Goal: Answer question/provide support

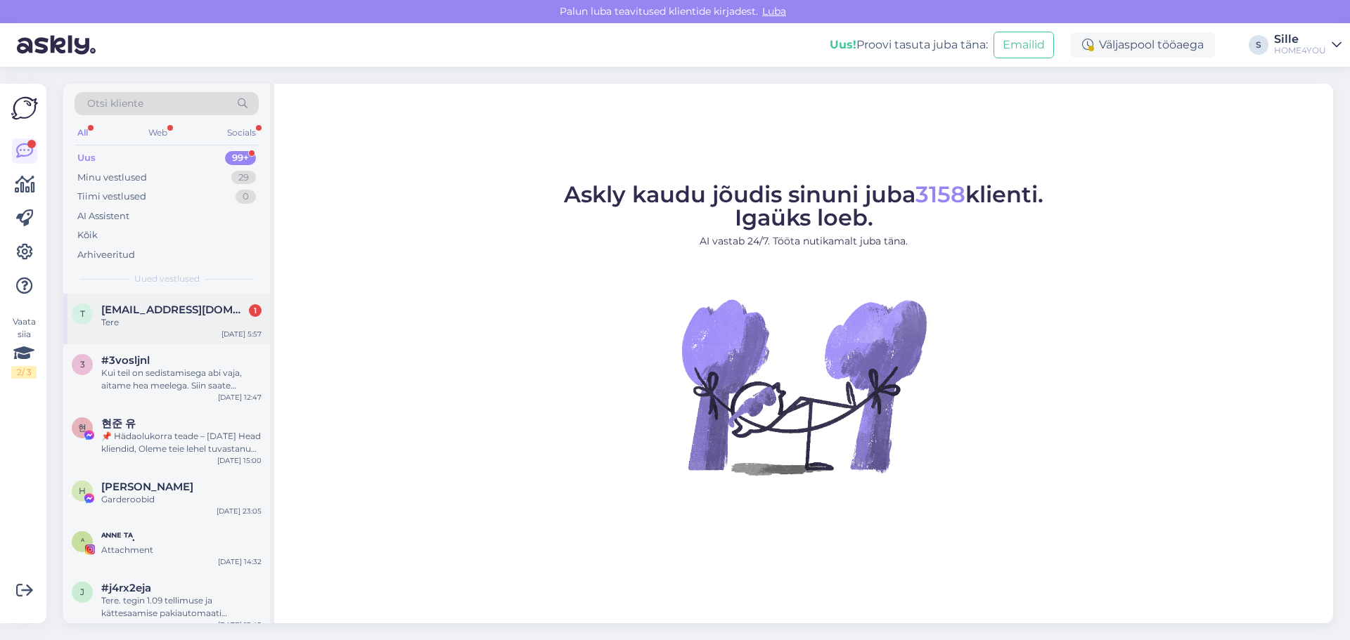
click at [146, 317] on div "Tere" at bounding box center [181, 322] width 160 height 13
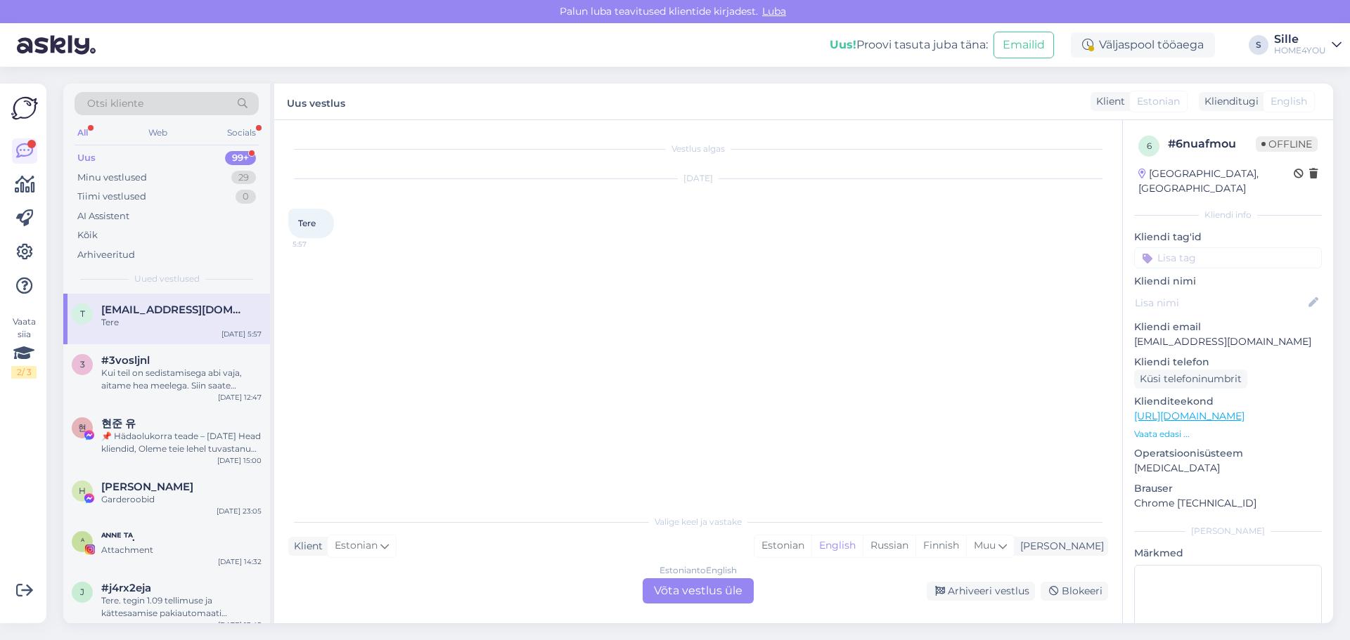
click at [697, 580] on div "Estonian to English Võta vestlus üle" at bounding box center [697, 591] width 111 height 25
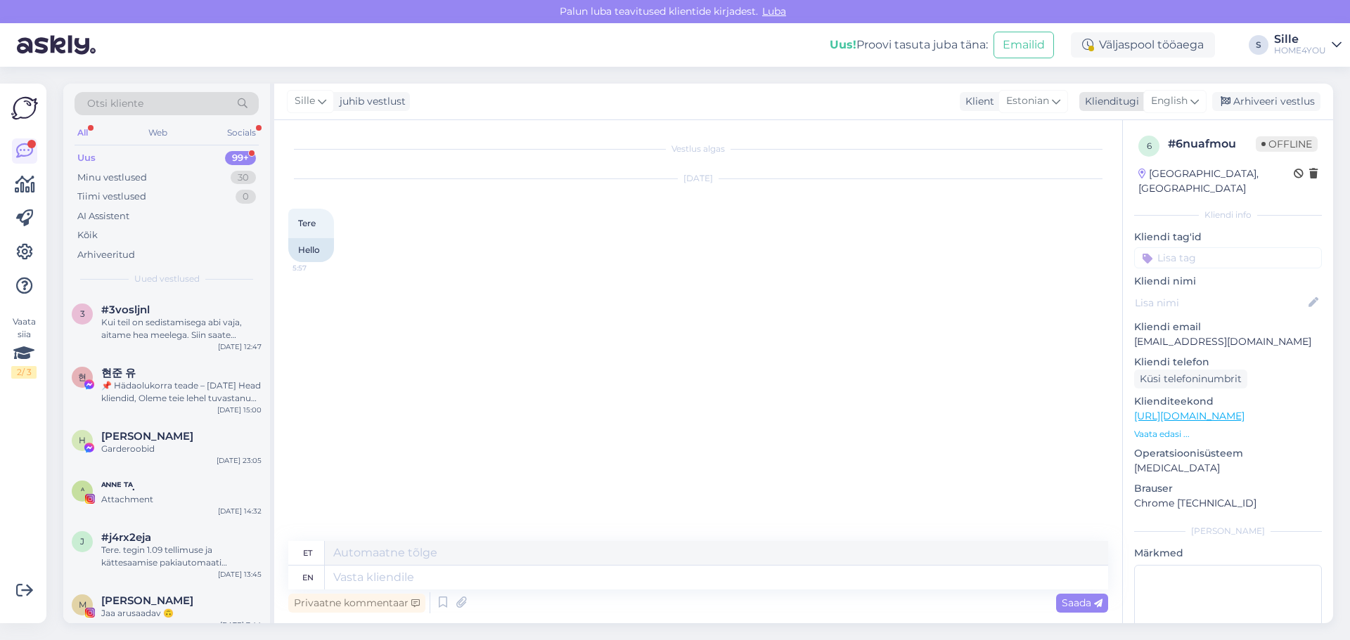
click at [1182, 99] on span "English" at bounding box center [1169, 100] width 37 height 15
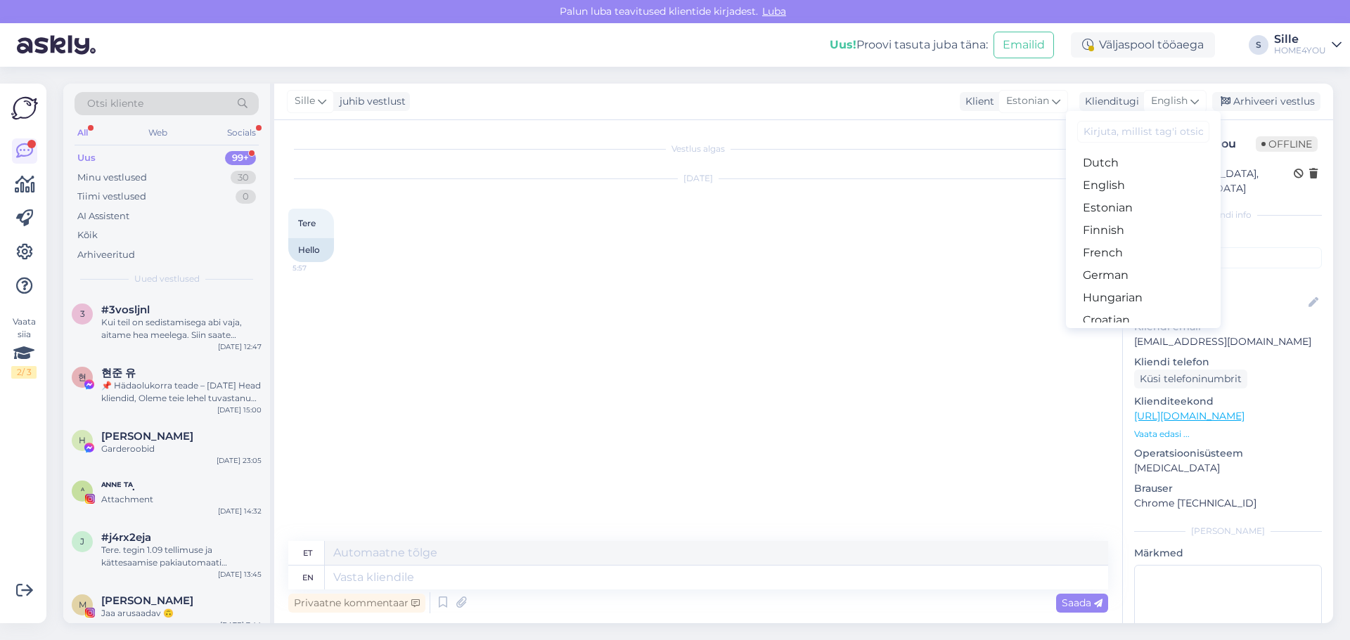
scroll to position [141, 0]
click at [1109, 203] on link "Estonian" at bounding box center [1143, 203] width 155 height 22
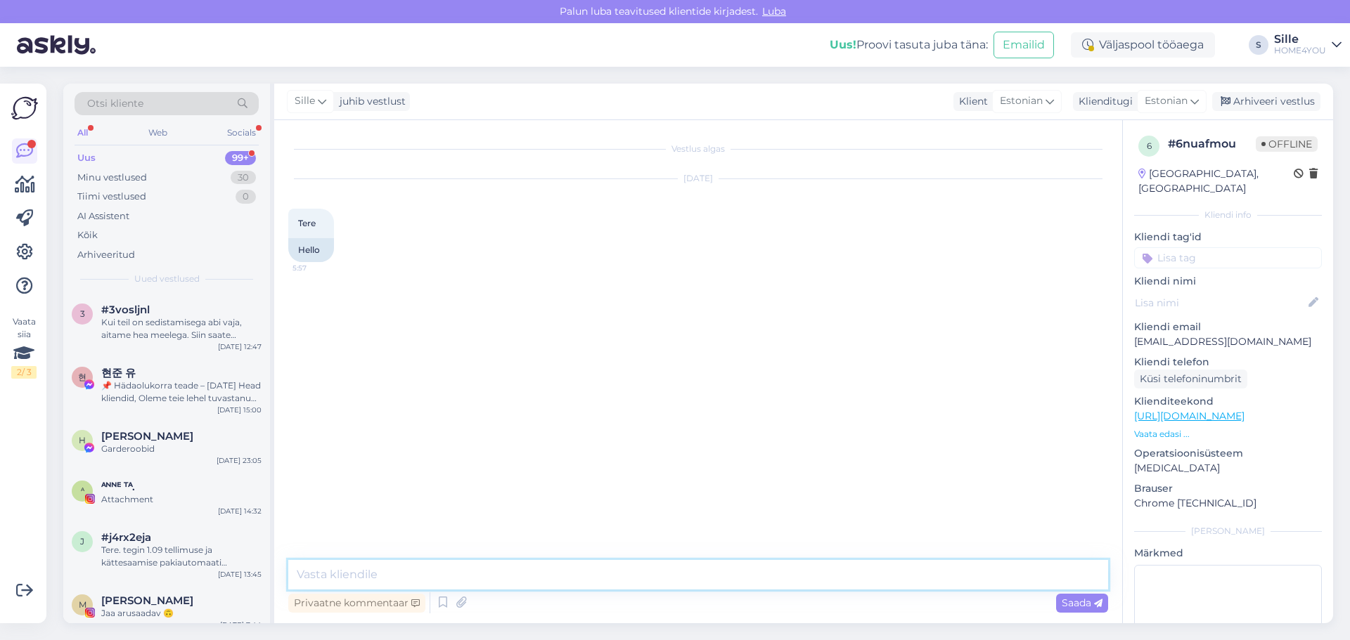
click at [605, 577] on textarea at bounding box center [698, 575] width 820 height 30
type textarea "Tere"
click at [1068, 597] on span "Saada" at bounding box center [1081, 603] width 41 height 13
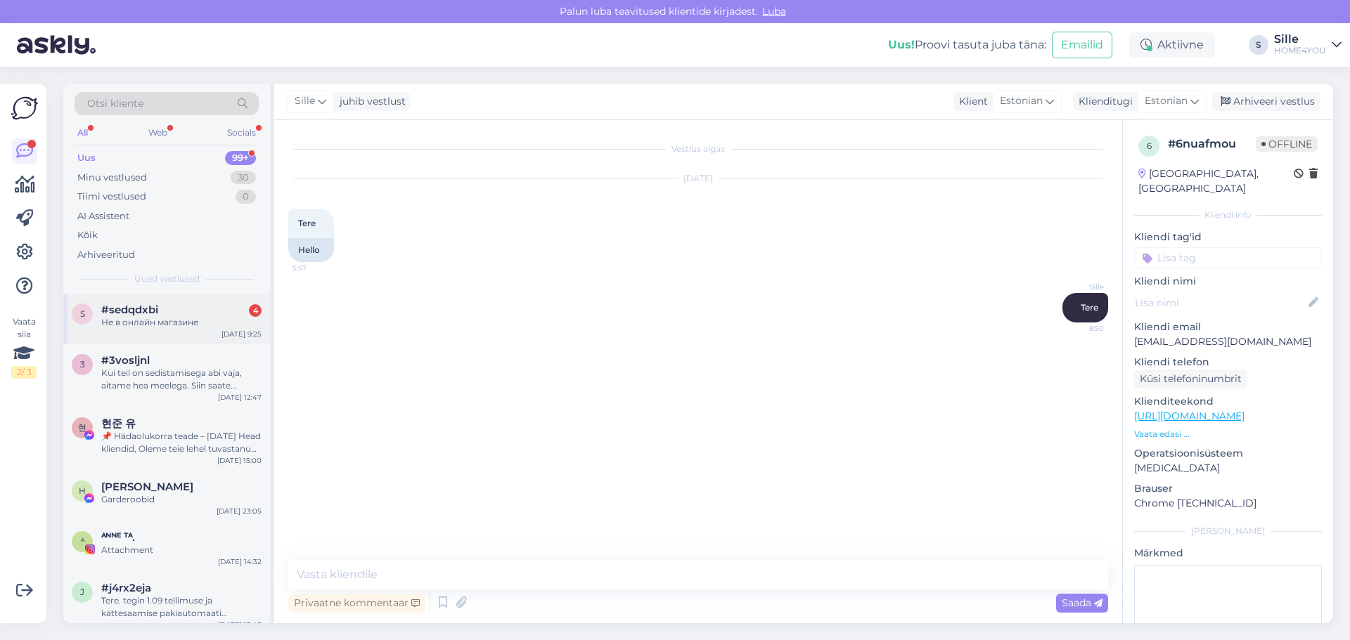
click at [152, 306] on span "#sedqdxbi" at bounding box center [129, 310] width 57 height 13
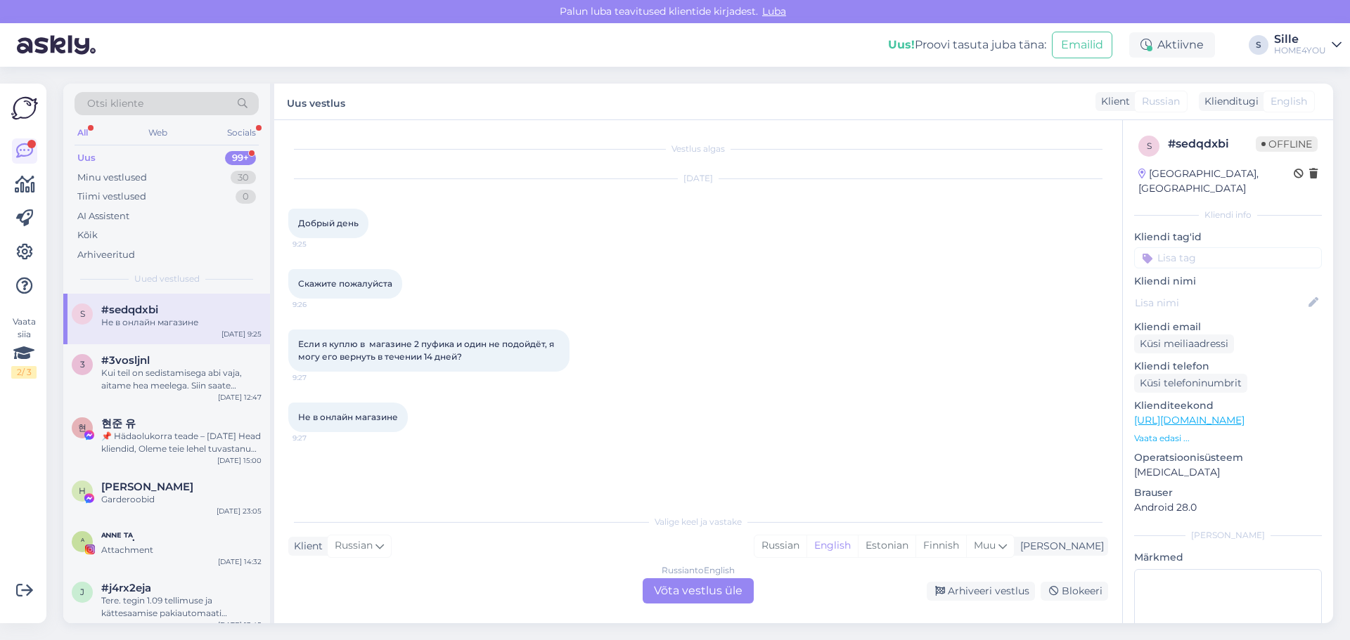
click at [670, 597] on div "Russian to English Võta vestlus üle" at bounding box center [697, 591] width 111 height 25
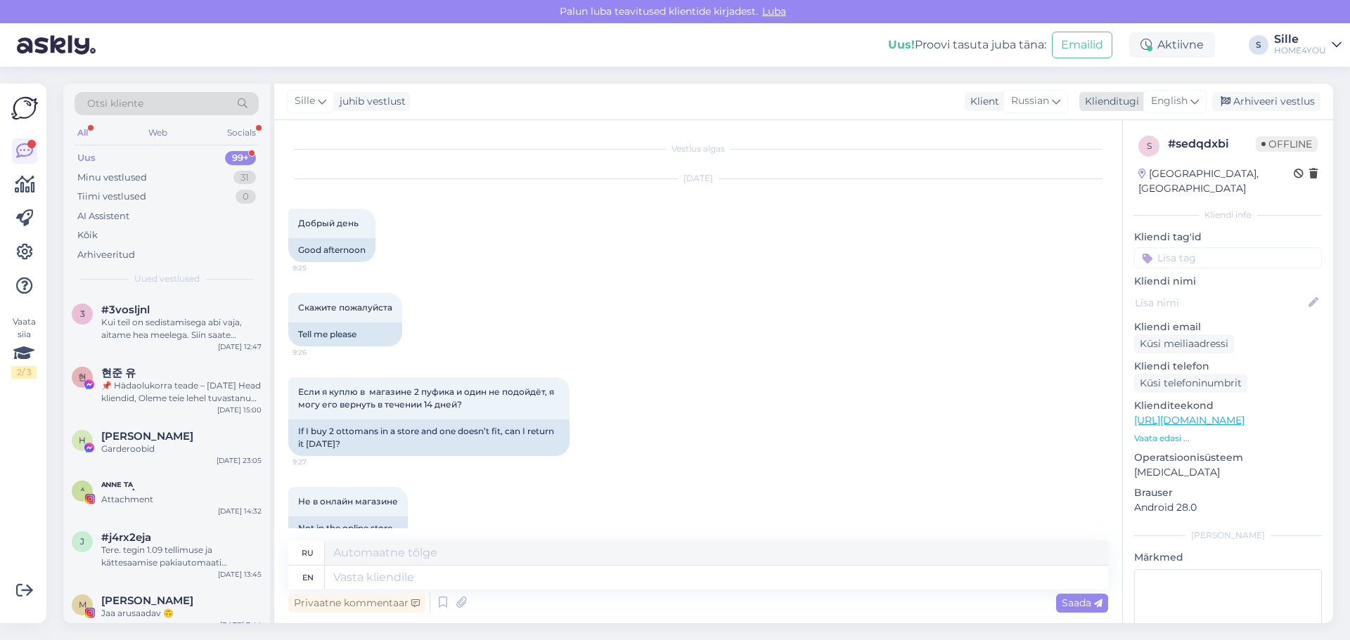
click at [1189, 101] on div "English" at bounding box center [1174, 101] width 63 height 22
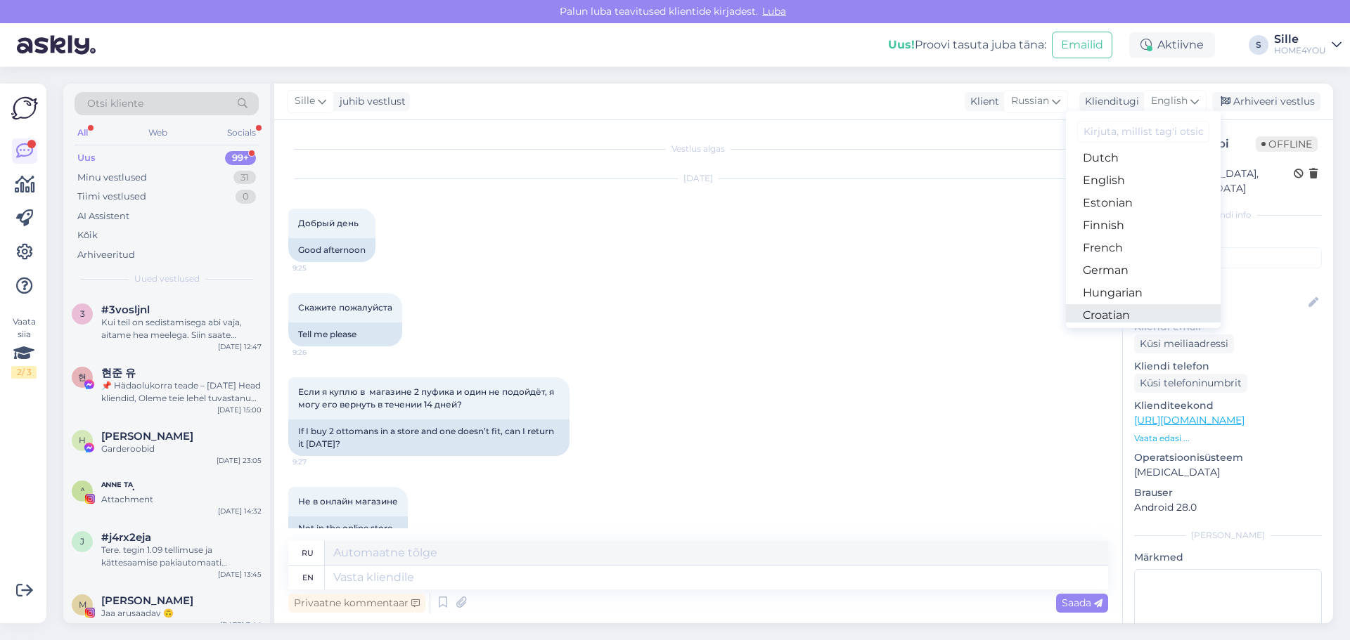
scroll to position [70, 0]
click at [1118, 269] on link "Estonian" at bounding box center [1143, 273] width 155 height 22
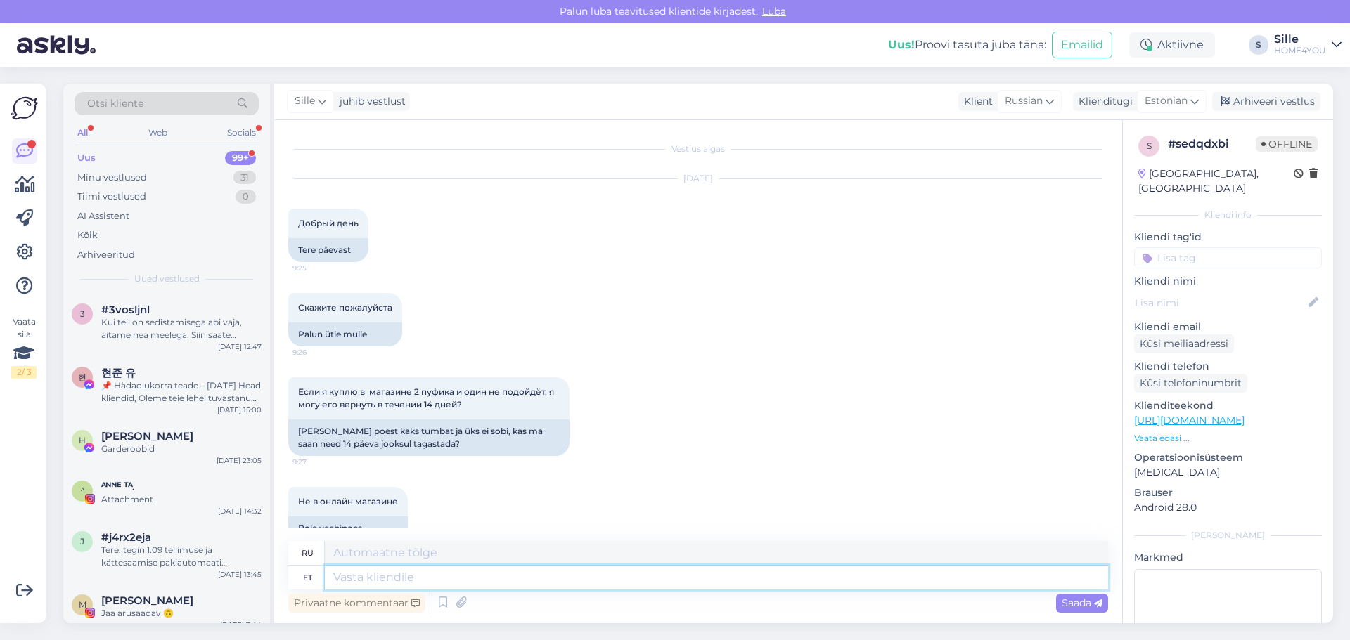
click at [565, 585] on textarea at bounding box center [716, 578] width 783 height 24
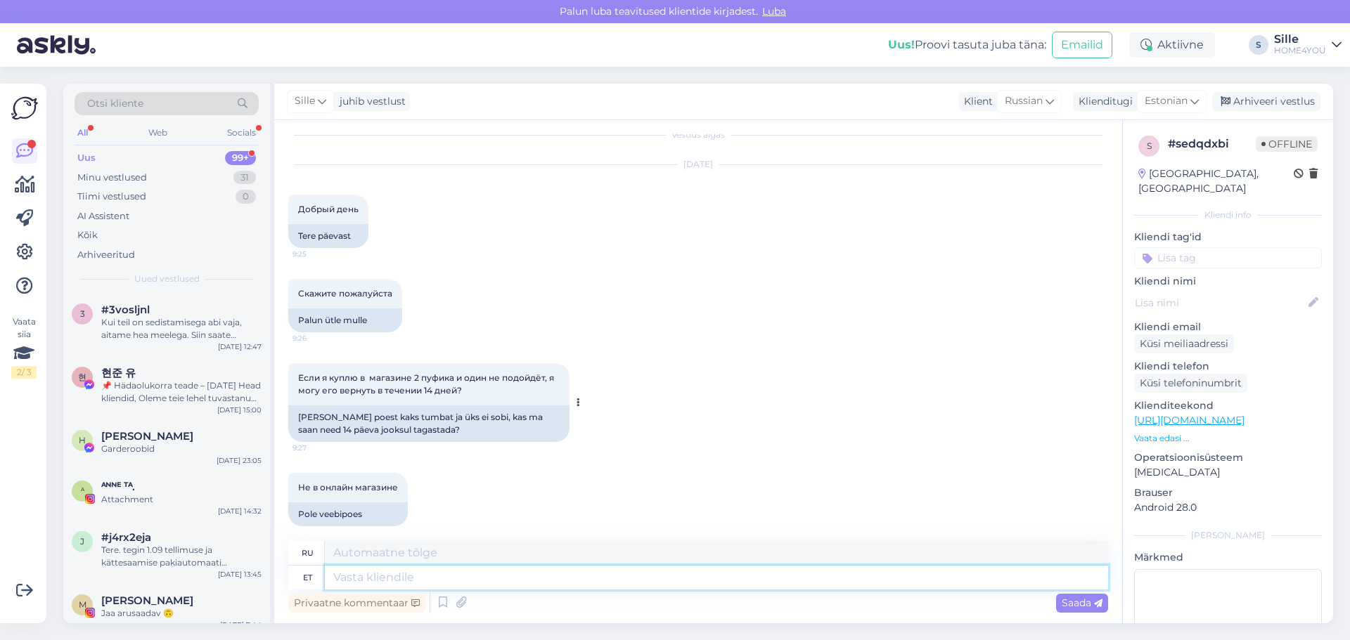
scroll to position [27, 0]
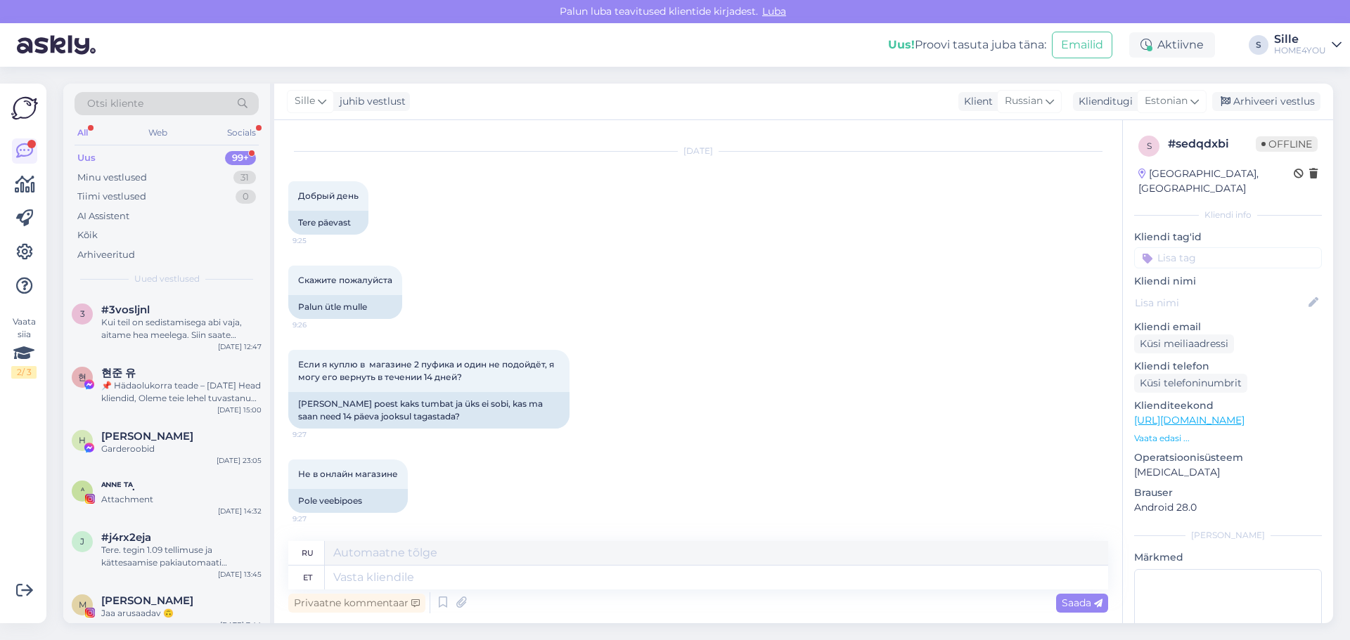
click at [613, 596] on div "Privaatne kommentaar Saada" at bounding box center [698, 603] width 820 height 27
click at [602, 595] on div "Privaatne kommentaar Saada" at bounding box center [698, 603] width 820 height 27
click at [602, 580] on textarea at bounding box center [716, 578] width 783 height 24
type textarea "Tere,"
type textarea "Привет,"
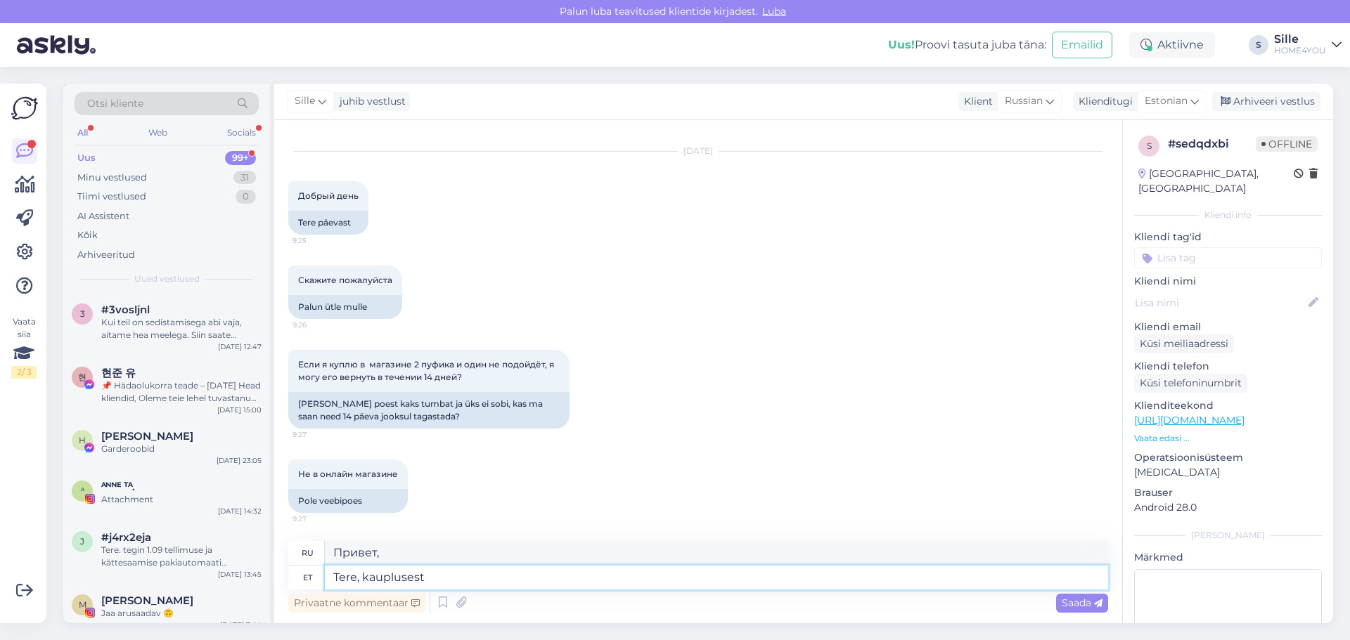
type textarea "Tere, kauplusest"
type textarea "Привет из магазина."
type textarea "Tere, kauplusest o"
type textarea "Привет, из магазина о"
type textarea "Tere, kauplusest ostes"
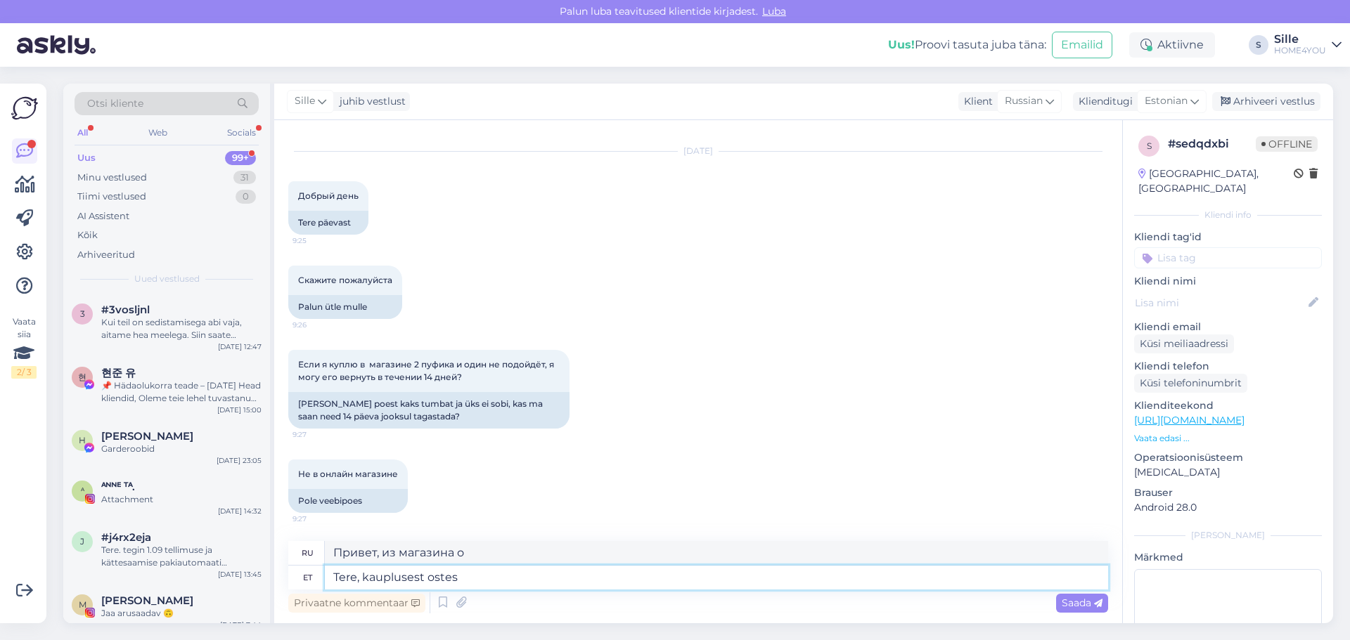
type textarea "Здравствуйте, при покупке в магазине"
type textarea "Tere, kauplusest ostes ei s"
type textarea "Здравствуйте, при покупке в магазине нет"
type textarea "Tere, kauplusest ostes ei saa ka"
type textarea "Здравствуйте, в магазине это не купишь."
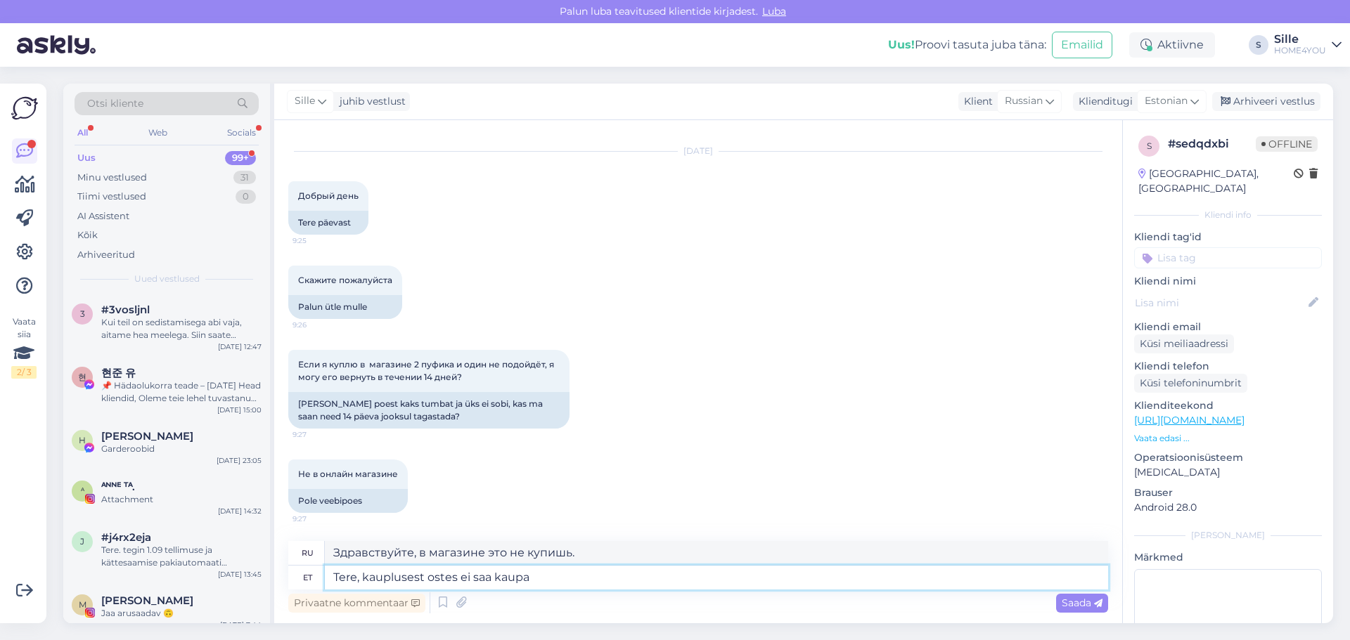
type textarea "Tere, kauplusest ostes ei saa kaupa"
type textarea "Здравствуйте, я не могу получить товар при покупке в магазине."
type textarea "Tere, kauplusest ostes ei saa kaupa tagastada."
type textarea "Здравствуйте, товар, купленный в магазине, возврату не подлежит."
type textarea "Tere, kauplusest ostes ei saa kaupa tagastada."
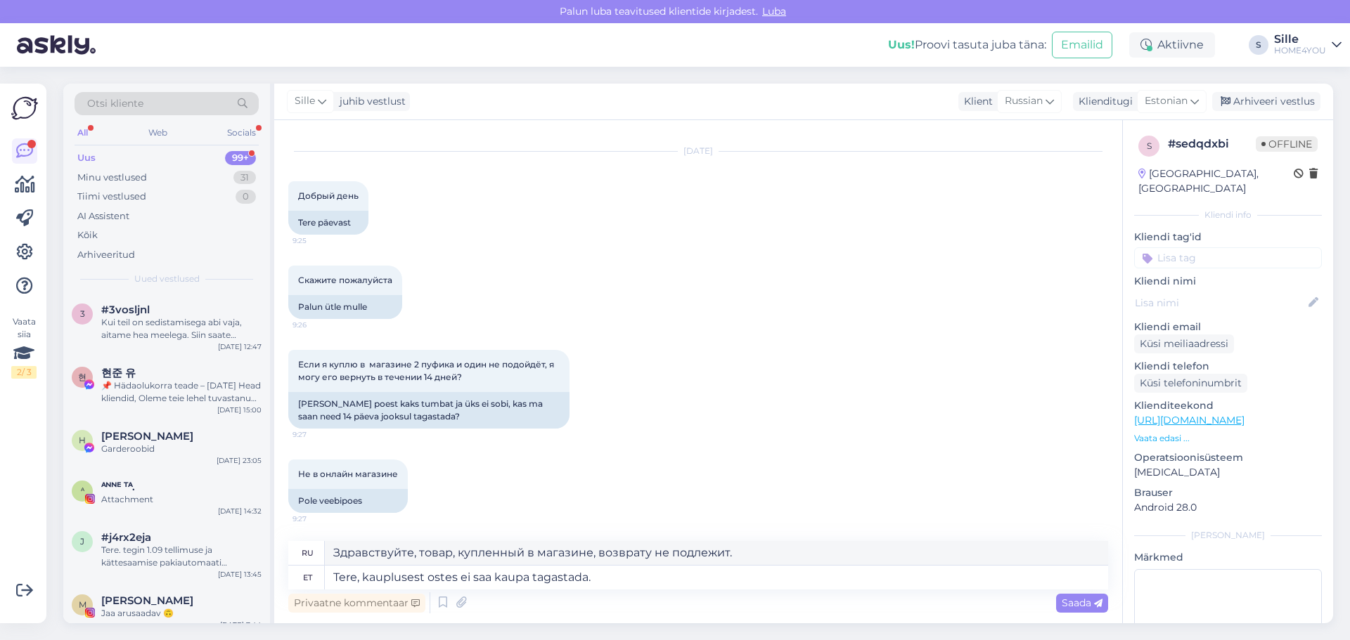
click at [1062, 602] on span "Saada" at bounding box center [1081, 603] width 41 height 13
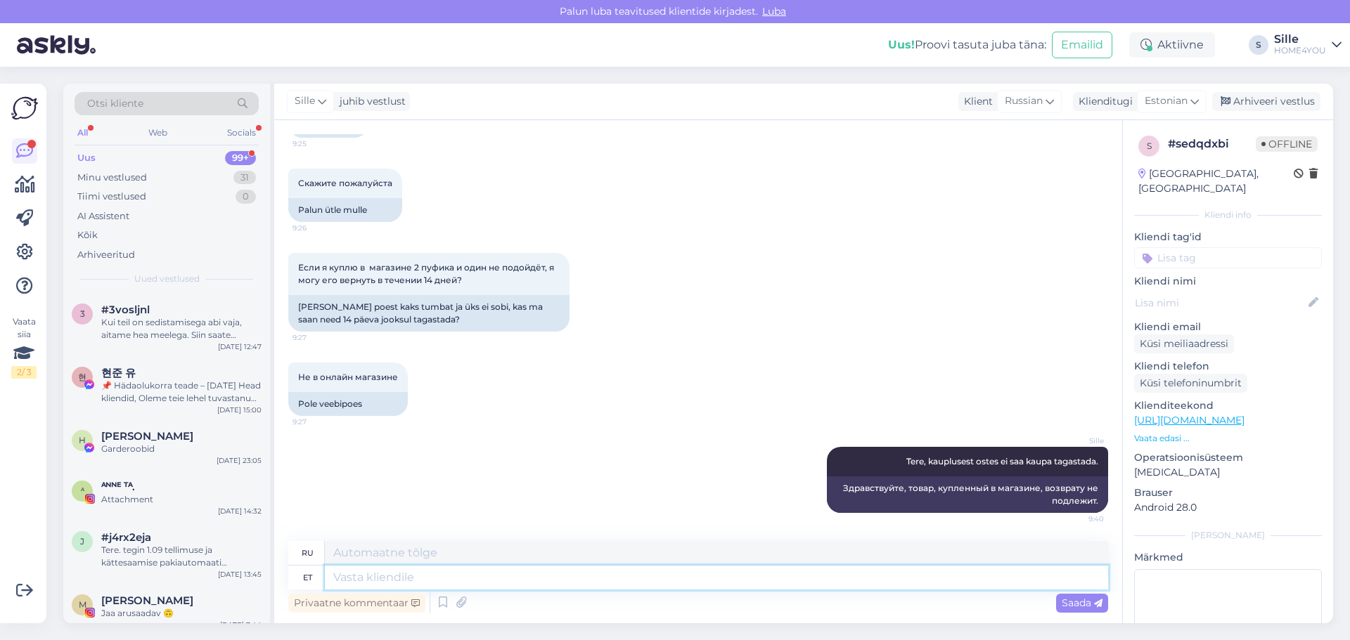
click at [727, 581] on textarea at bounding box center [716, 578] width 783 height 24
type textarea "E-poest"
type textarea "Из интернет-магазина"
type textarea "E-poest ostes o"
type textarea "При покупке в интернет-магазине"
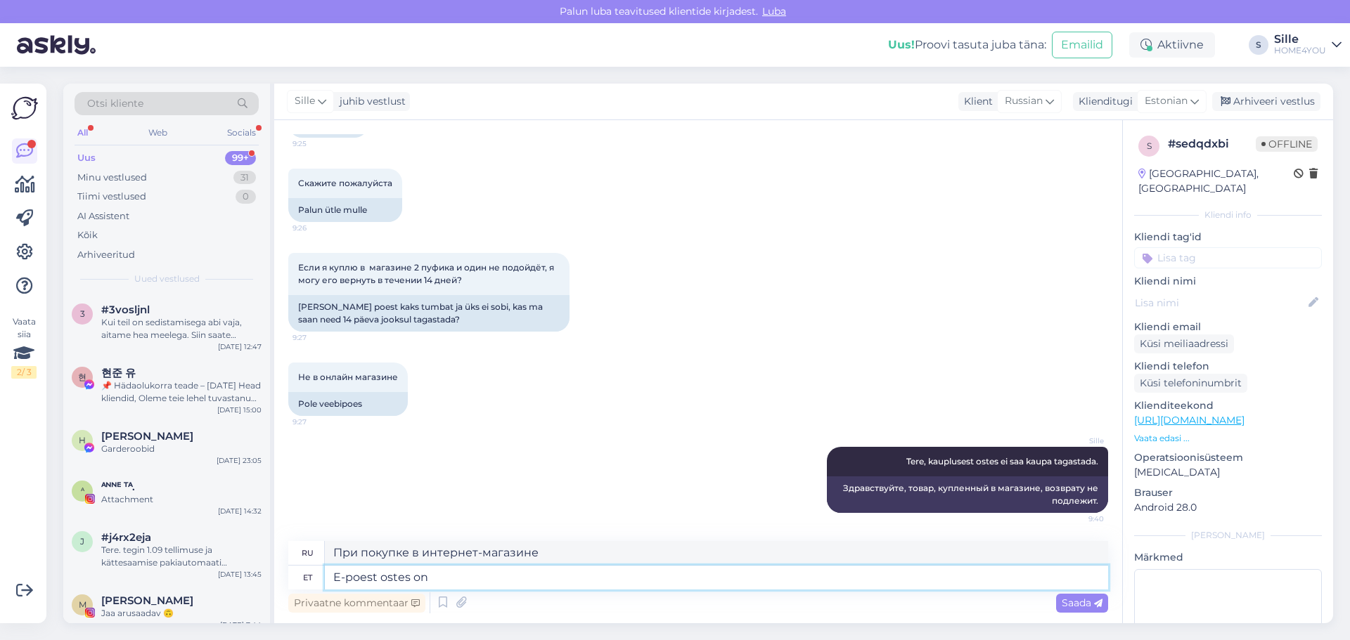
type textarea "E-poest ostes on"
type textarea "При покупке в интернет-магазине,"
type textarea "E-poest ostes on Teil v"
type textarea "Когда вы совершаете покупку в интернет-магазине, у вас есть"
type textarea "E-poest ostes on Teil võimalik"
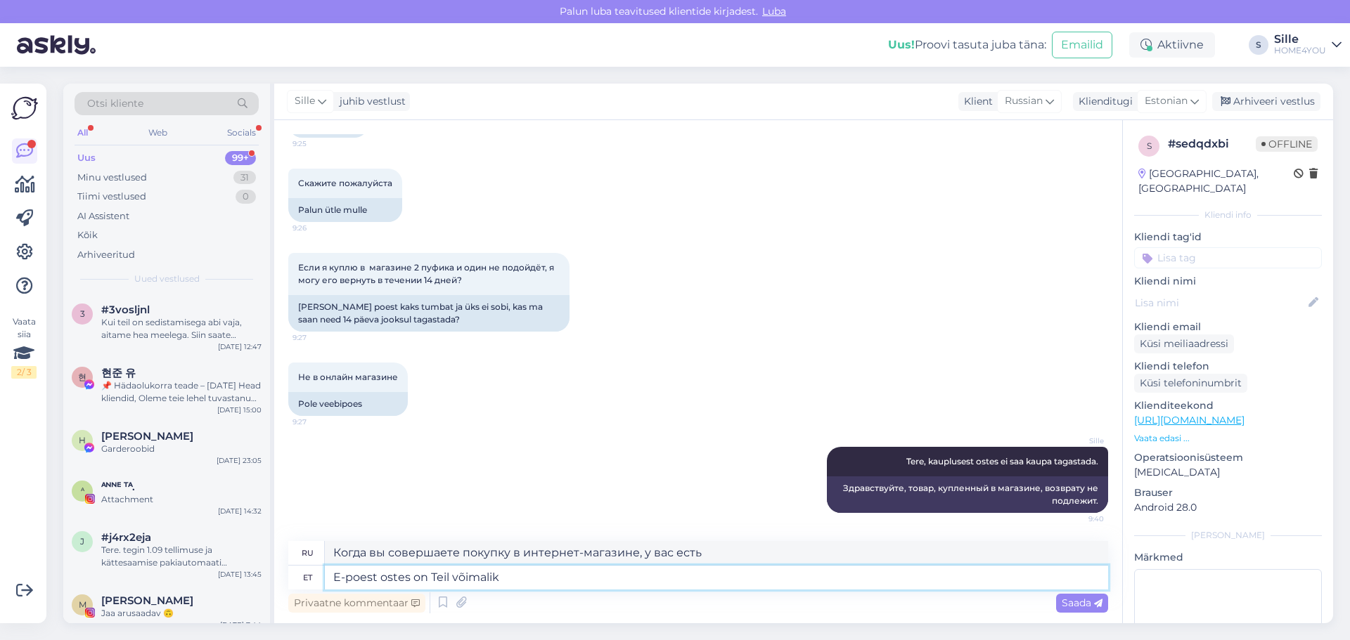
type textarea "При покупке в интернет-магазине вы можете"
type textarea "E-poest ostes on Teil võimalik 14"
type textarea "При покупке в интернет-магазине вы можете 14"
type textarea "E-poest ostes on Teil võimalik 14 tööpäeva"
type textarea "При покупке в интернет-магазине у вас есть 14 рабочих дней"
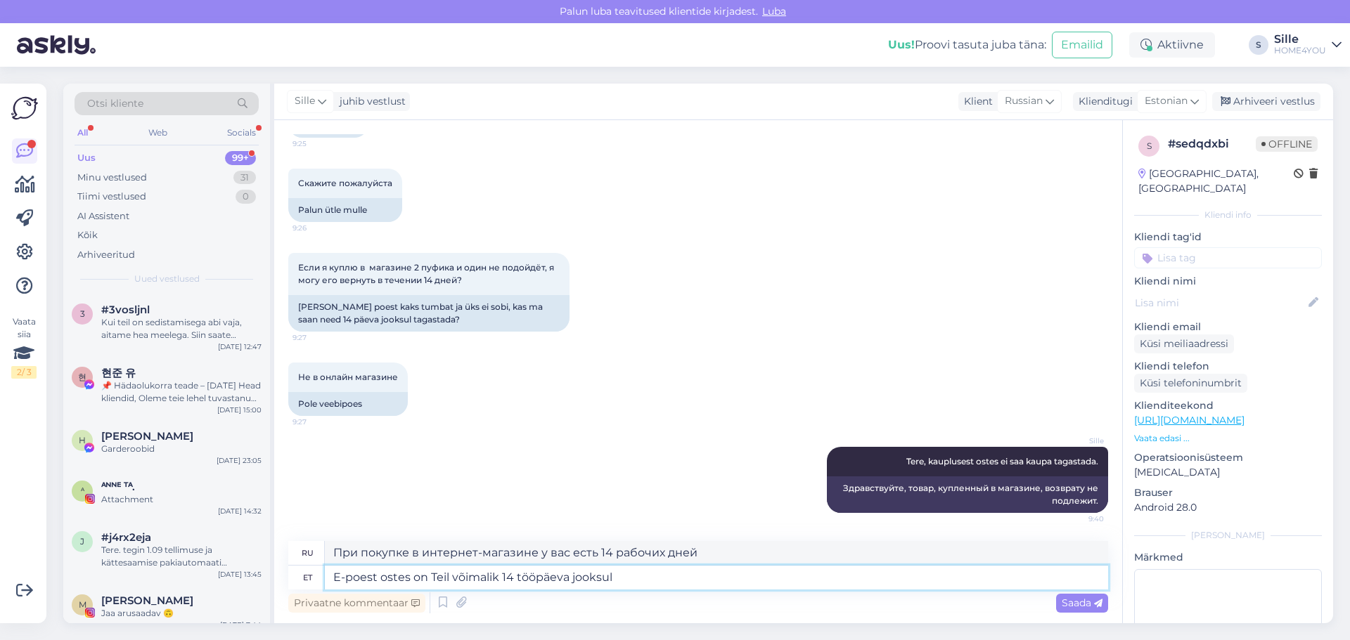
type textarea "E-poest ostes on Teil võimalik 14 tööpäeva jooksul"
type textarea "При покупке в интернет-магазине вы можете вернуть свой заказ в течение 14 рабоч…"
type textarea "E-poest ostes on Teil võimalik 14 tööpäeva jooksul õigus ta"
type textarea "При покупке в интернет-магазине вы имеете право вернуть товар в течение 14 рабо…"
type textarea "E-poest ostes on Teil võimalik 14 tööpäeva jooksul õigus tagatsdaf"
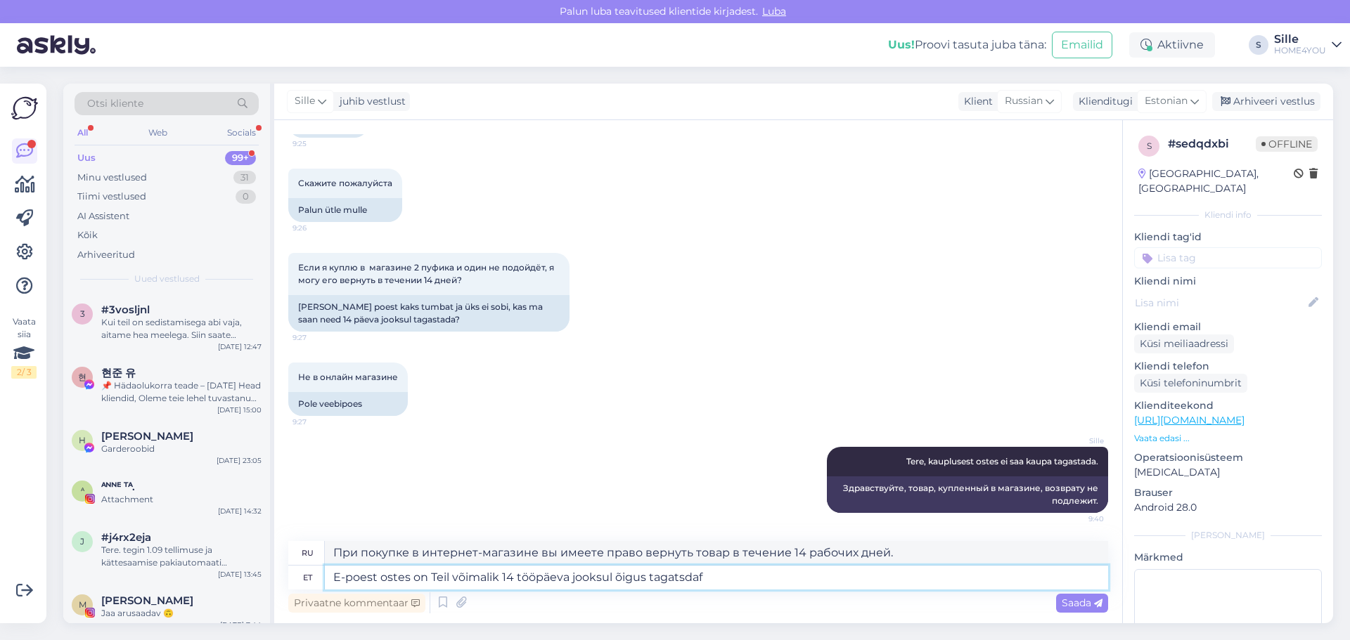
type textarea "При покупке в интернет-магазине вы имеете право на возврат денег в течение 14 р…"
type textarea "E-poest ostes on Teil võimalik 14 tööpäeva jooksul õigus taga"
type textarea "При покупке в интернет-магазине вы имеете право вернуть товар в течение 14 рабо…"
type textarea "E-poest ostes on Teil võimalik 14 tööpäeva jooksul õigus tagastada."
type textarea "При покупке в интернет-магазине вы имеете право вернуть товар в течение 14 рабо…"
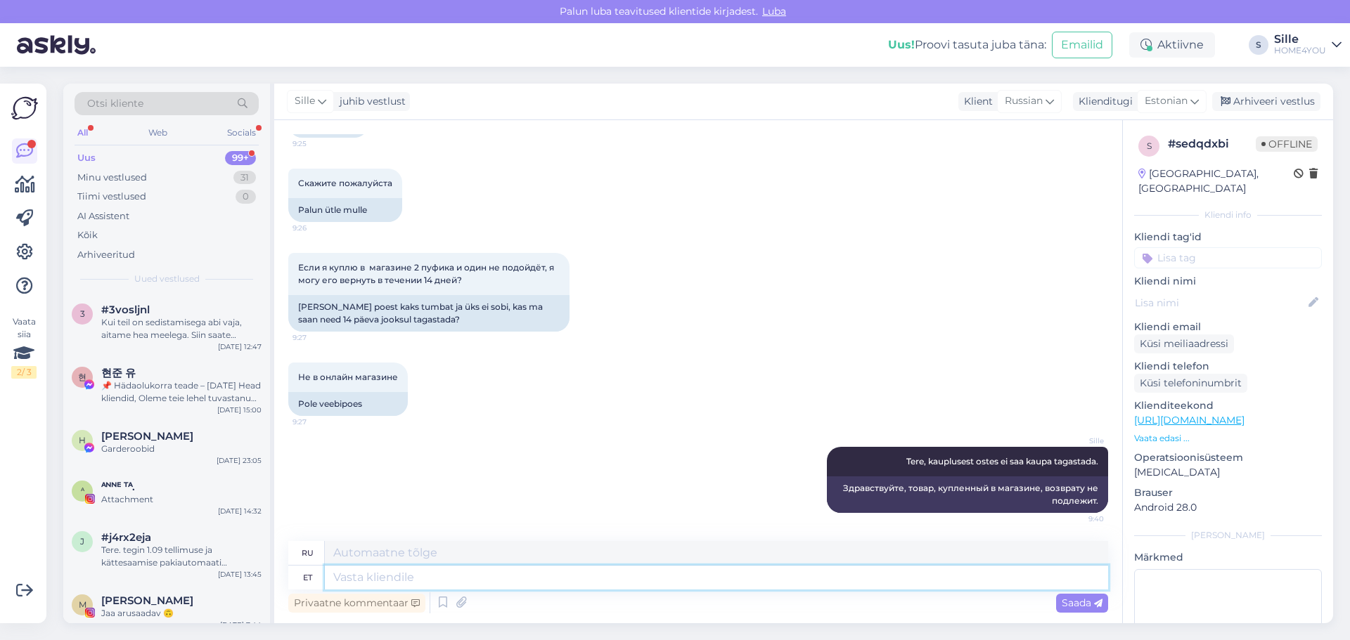
scroll to position [234, 0]
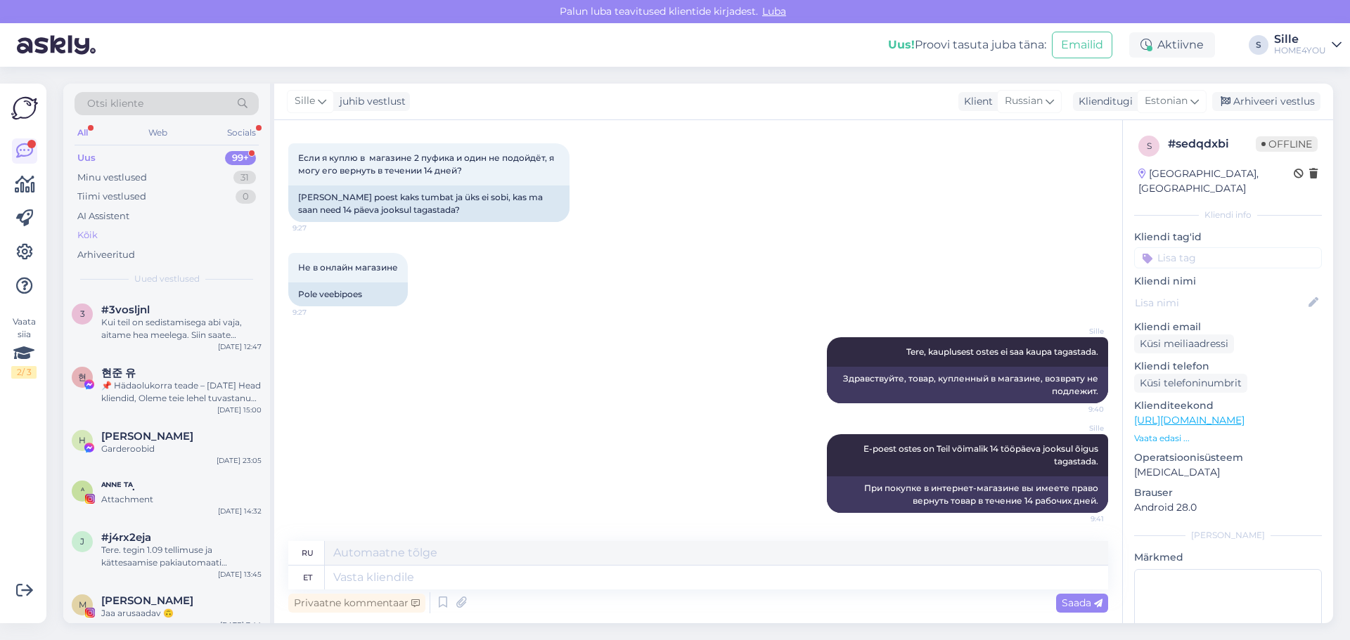
click at [82, 235] on div "Kõik" at bounding box center [87, 235] width 20 height 14
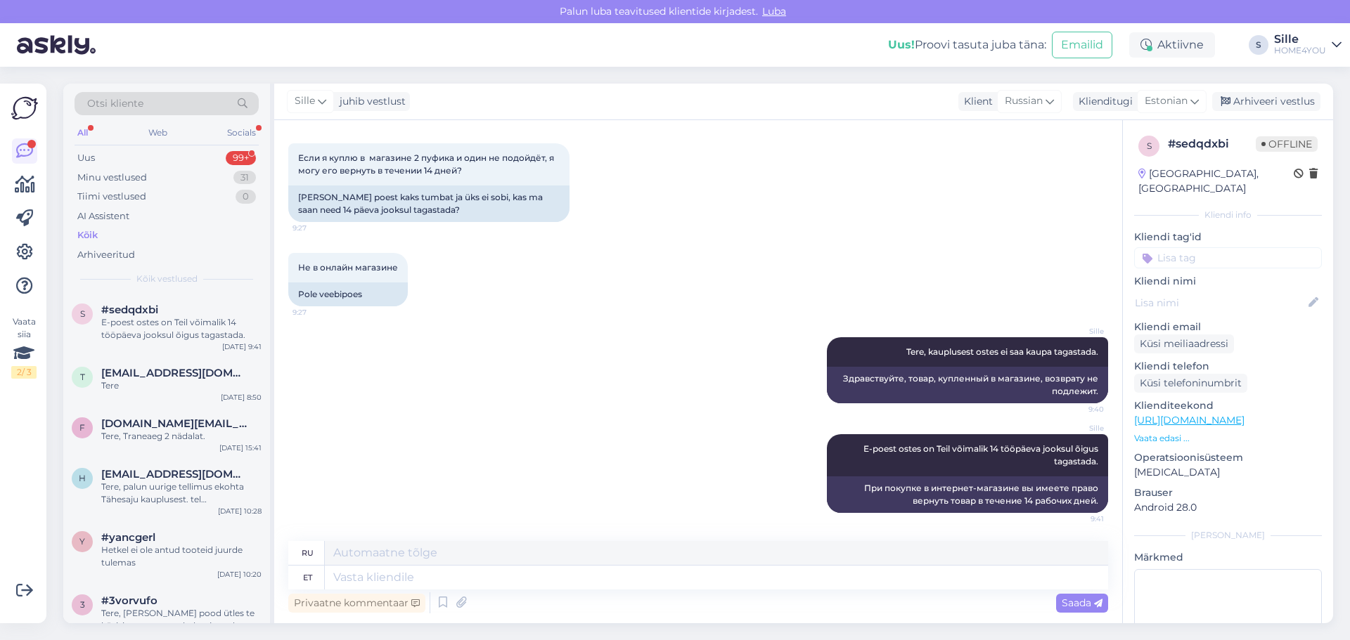
click at [93, 229] on div "Kõik" at bounding box center [167, 236] width 184 height 20
